Goal: Book appointment/travel/reservation

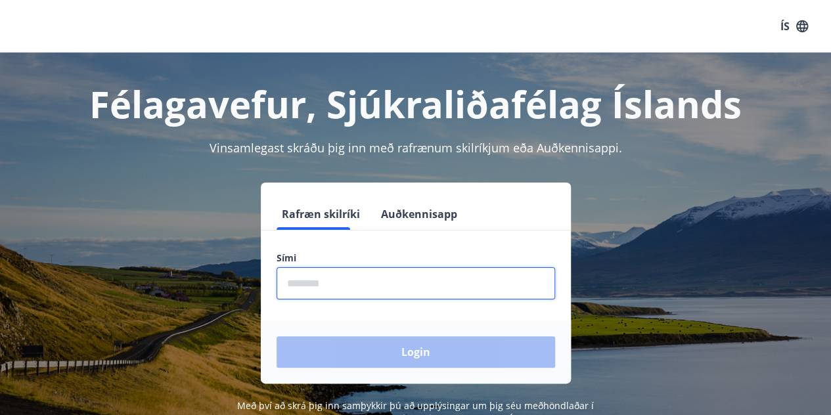
click at [380, 276] on input "phone" at bounding box center [416, 283] width 279 height 32
type input "********"
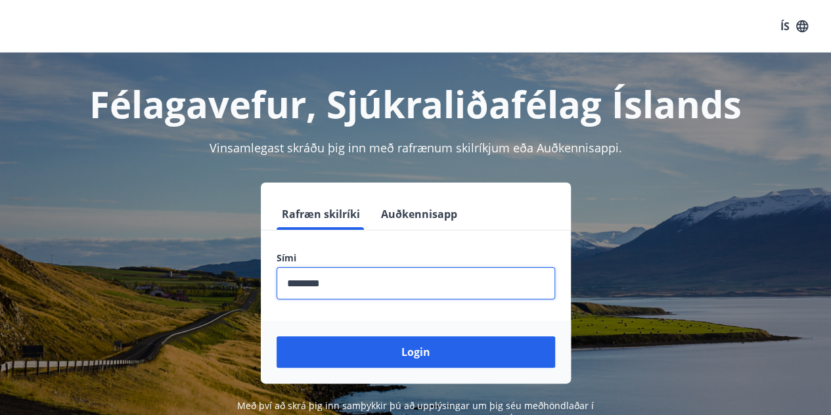
click at [421, 362] on button "Login" at bounding box center [416, 352] width 279 height 32
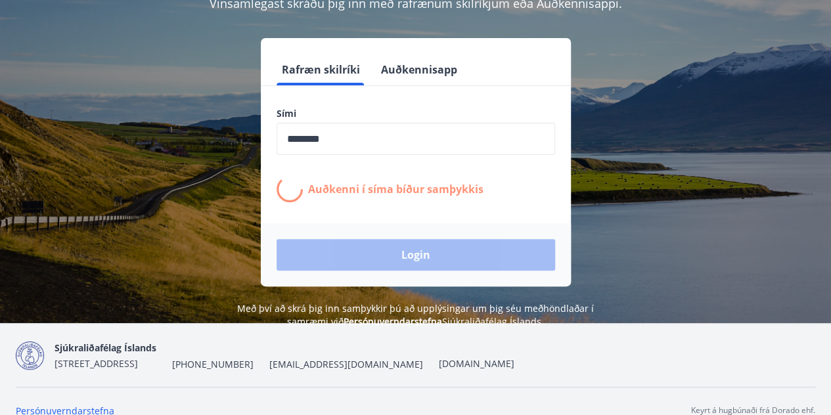
scroll to position [62, 0]
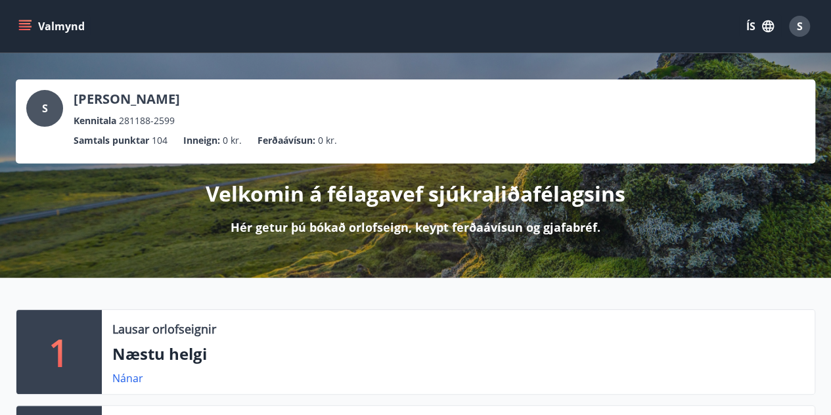
click at [43, 27] on button "Valmynd" at bounding box center [53, 26] width 74 height 24
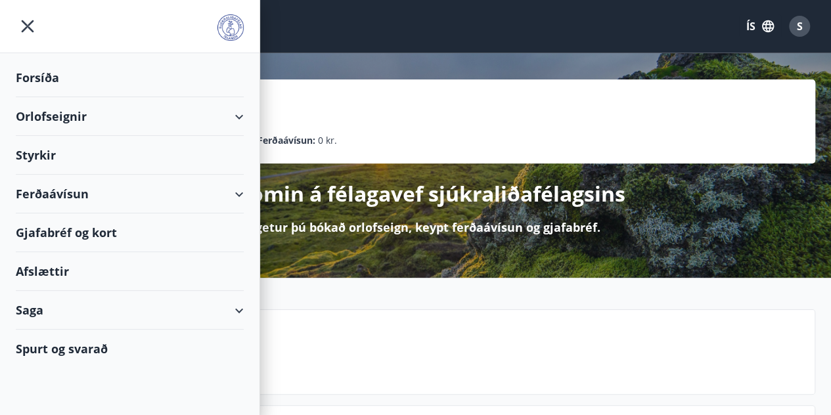
click at [117, 118] on div "Orlofseignir" at bounding box center [130, 116] width 228 height 39
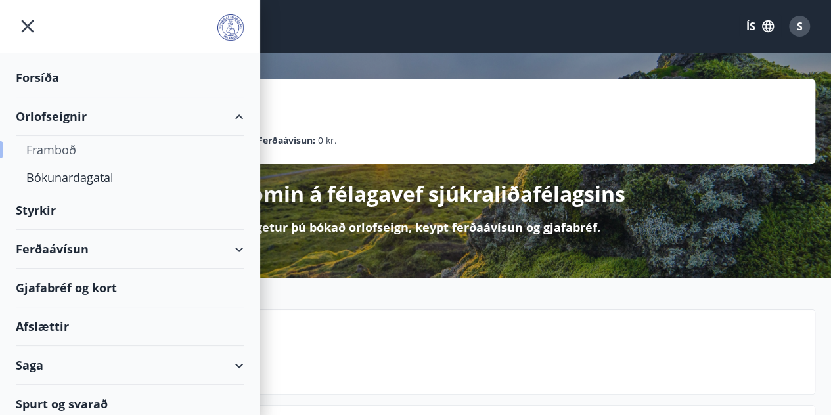
click at [58, 154] on div "Framboð" at bounding box center [129, 150] width 207 height 28
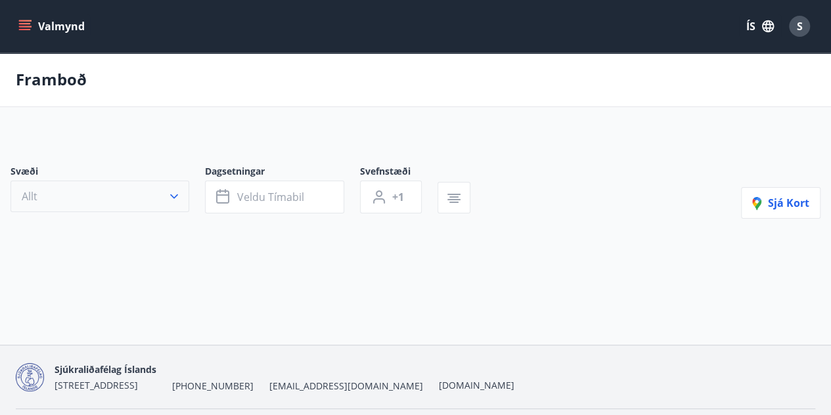
click at [98, 181] on button "Allt" at bounding box center [100, 197] width 179 height 32
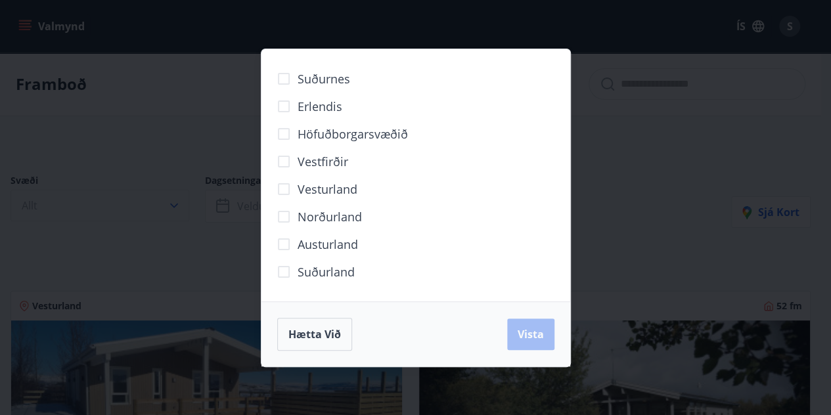
scroll to position [38, 0]
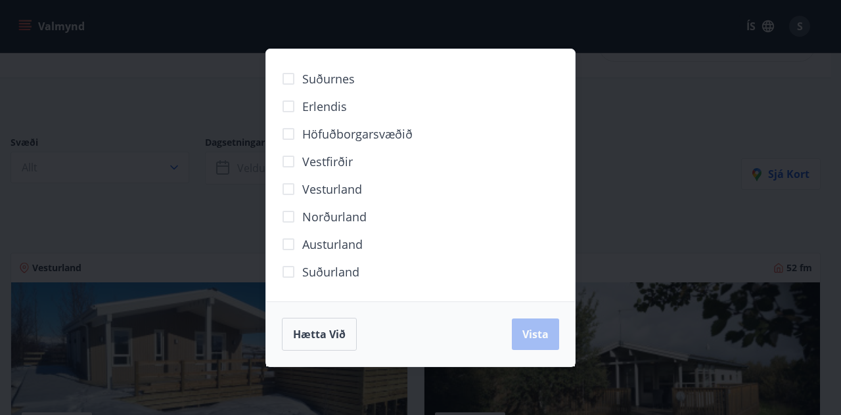
click at [311, 145] on label "Höfuðborgarsvæðið" at bounding box center [344, 134] width 138 height 28
click at [528, 333] on span "Vista" at bounding box center [535, 334] width 26 height 14
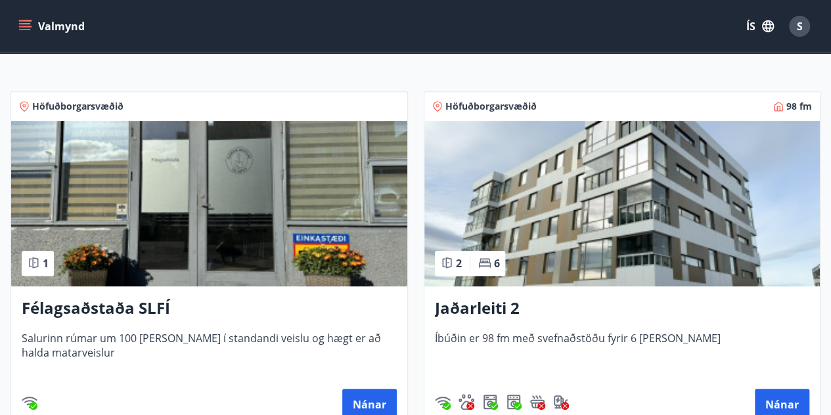
scroll to position [273, 0]
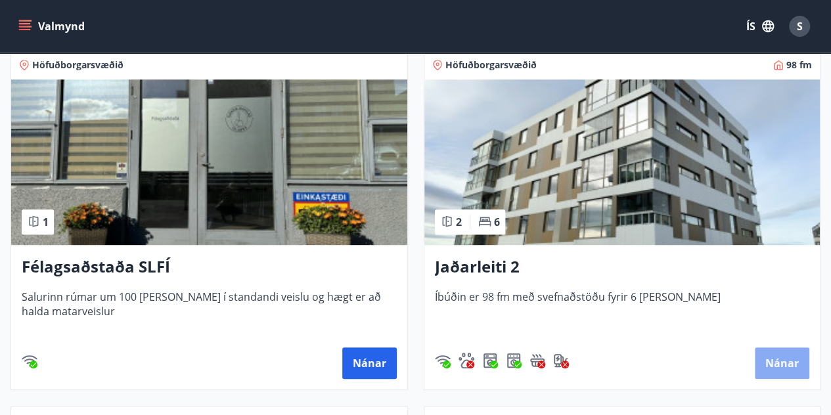
click at [800, 367] on button "Nánar" at bounding box center [782, 364] width 55 height 32
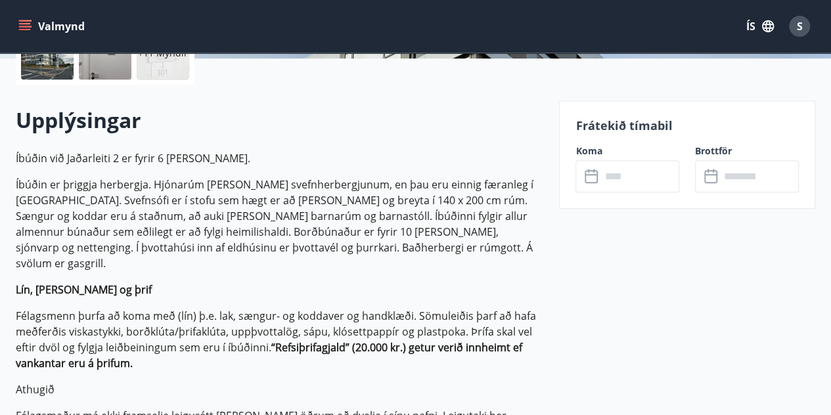
scroll to position [344, 0]
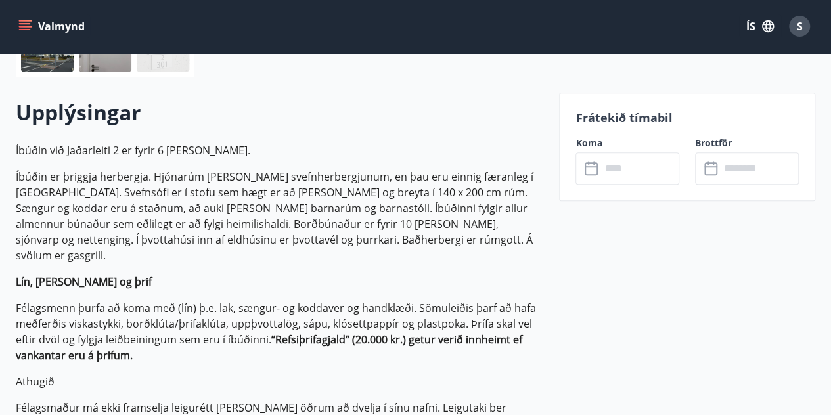
click at [631, 171] on input "text" at bounding box center [640, 168] width 79 height 32
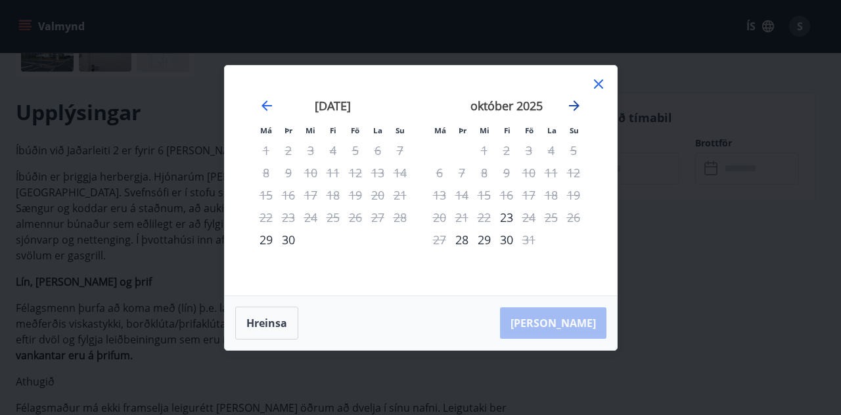
click at [573, 110] on icon "Move forward to switch to the next month." at bounding box center [574, 106] width 11 height 11
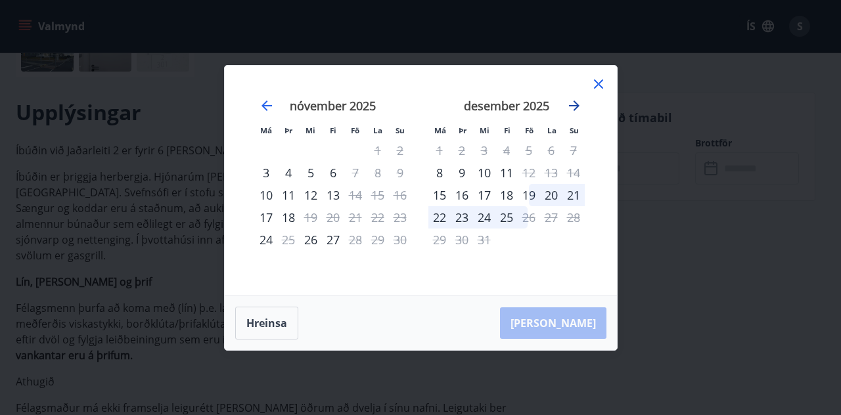
click at [573, 110] on icon "Move forward to switch to the next month." at bounding box center [574, 106] width 11 height 11
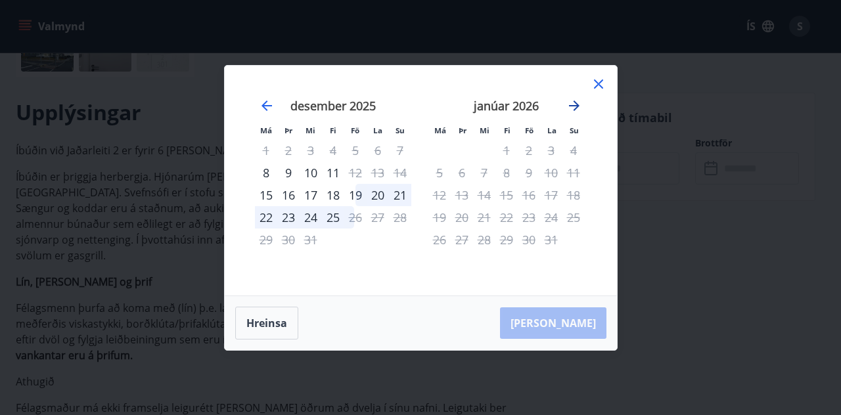
click at [573, 110] on icon "Move forward to switch to the next month." at bounding box center [574, 106] width 11 height 11
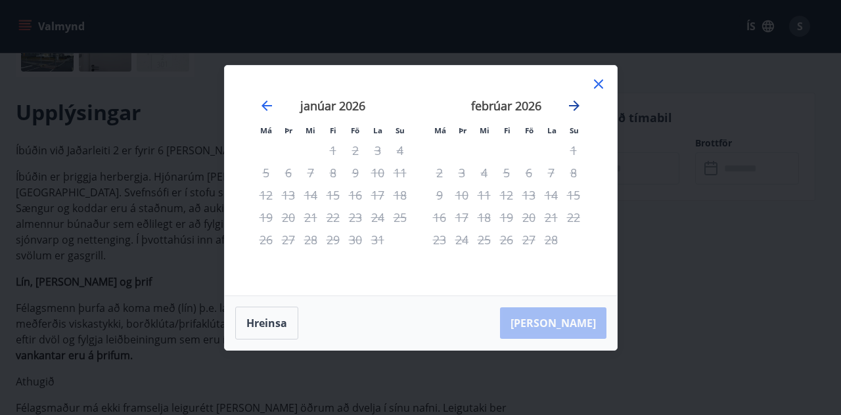
click at [573, 110] on icon "Move forward to switch to the next month." at bounding box center [574, 106] width 11 height 11
click at [599, 85] on icon at bounding box center [599, 84] width 16 height 16
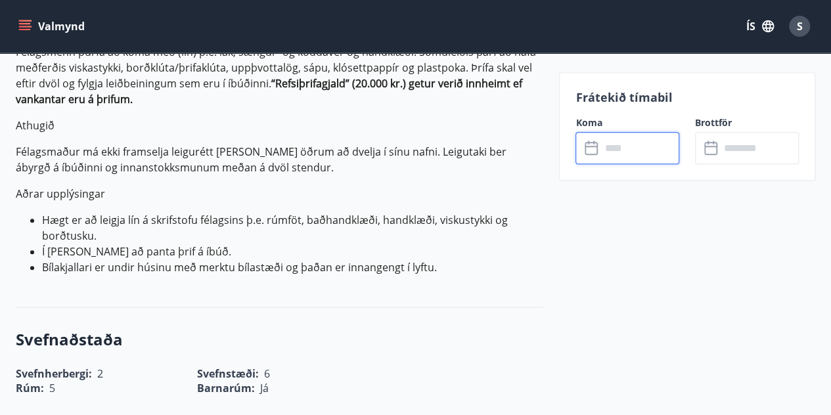
scroll to position [599, 0]
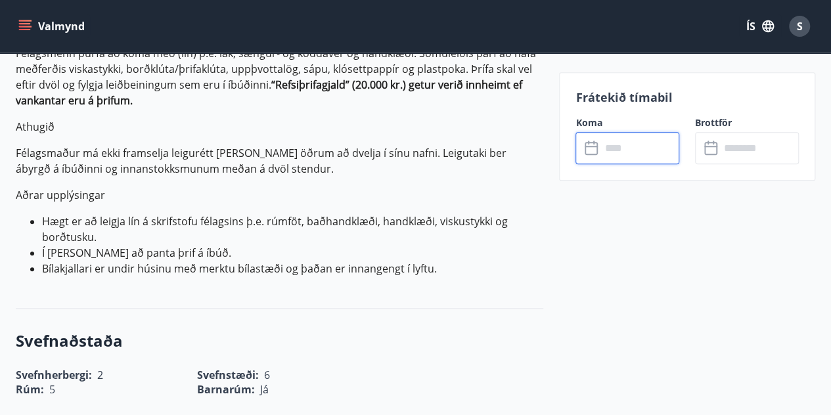
click at [611, 144] on input "text" at bounding box center [640, 148] width 79 height 32
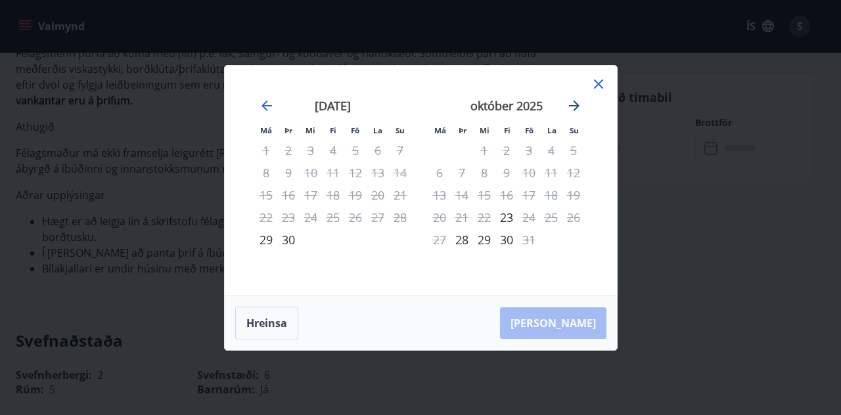
click at [572, 104] on icon "Move forward to switch to the next month." at bounding box center [574, 106] width 16 height 16
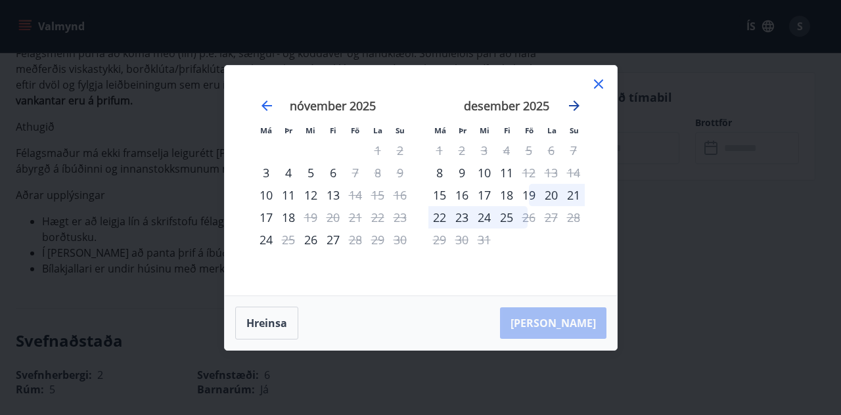
click at [572, 104] on icon "Move forward to switch to the next month." at bounding box center [574, 106] width 16 height 16
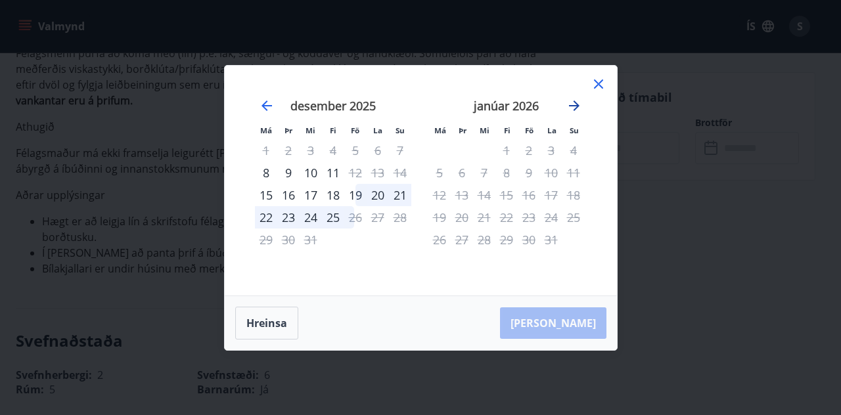
click at [572, 104] on icon "Move forward to switch to the next month." at bounding box center [574, 106] width 16 height 16
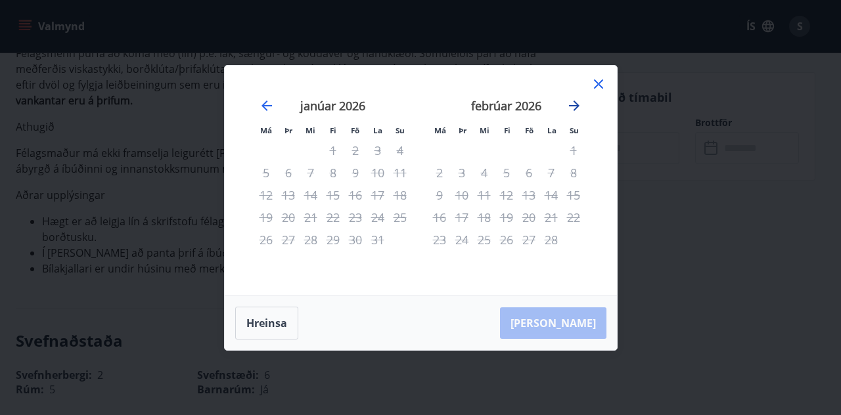
click at [572, 104] on icon "Move forward to switch to the next month." at bounding box center [574, 106] width 16 height 16
click at [505, 214] on div "21" at bounding box center [506, 217] width 22 height 22
click at [574, 110] on icon "Move forward to switch to the next month." at bounding box center [574, 106] width 11 height 11
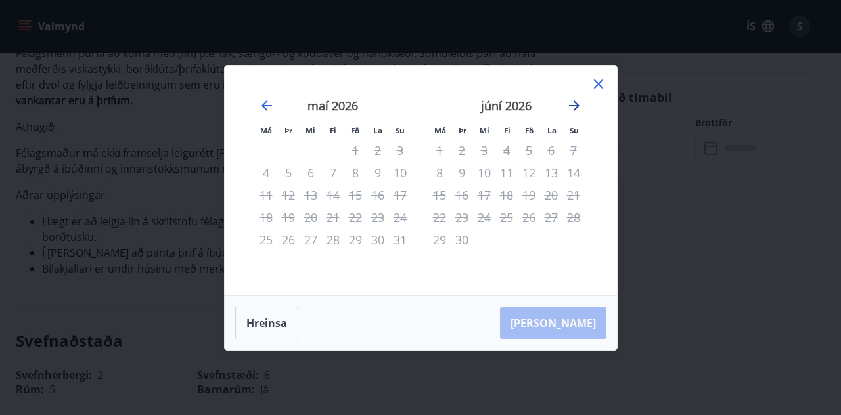
click at [574, 110] on icon "Move forward to switch to the next month." at bounding box center [574, 106] width 11 height 11
click at [566, 104] on icon "Move forward to switch to the next month." at bounding box center [574, 106] width 16 height 16
click at [604, 83] on icon at bounding box center [599, 84] width 16 height 16
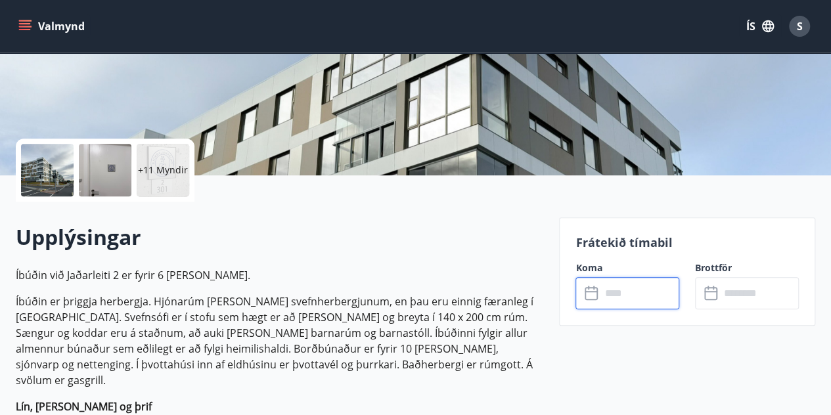
scroll to position [0, 0]
